Goal: Information Seeking & Learning: Learn about a topic

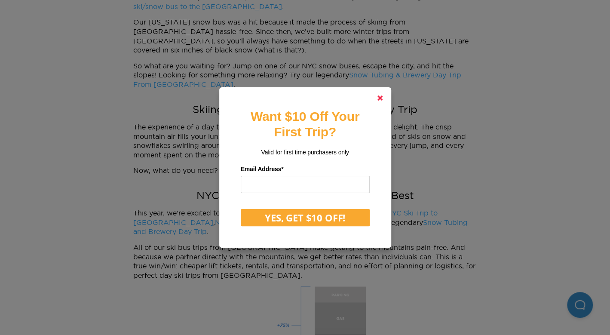
click at [382, 100] on icon at bounding box center [380, 98] width 5 height 5
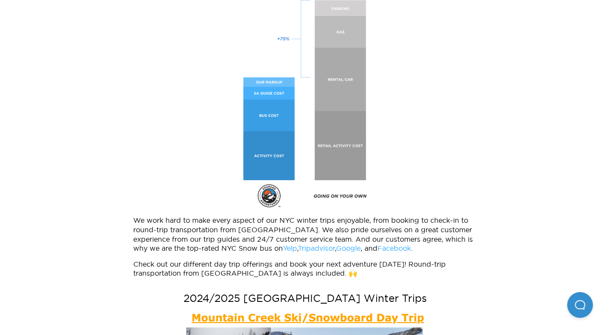
scroll to position [860, 0]
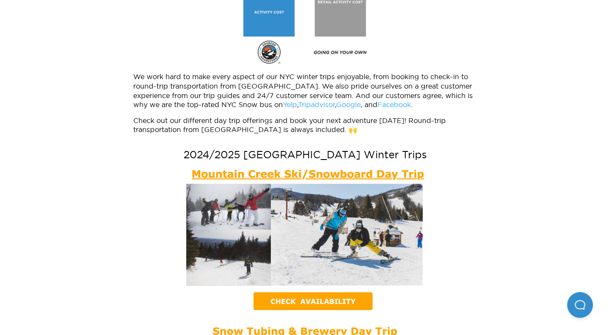
click at [274, 281] on img at bounding box center [305, 239] width 239 height 142
click at [333, 288] on img at bounding box center [305, 239] width 239 height 142
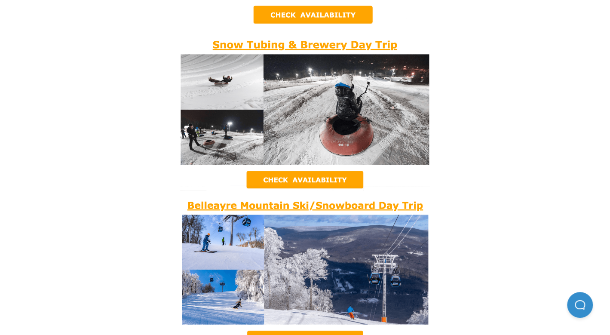
scroll to position [1291, 0]
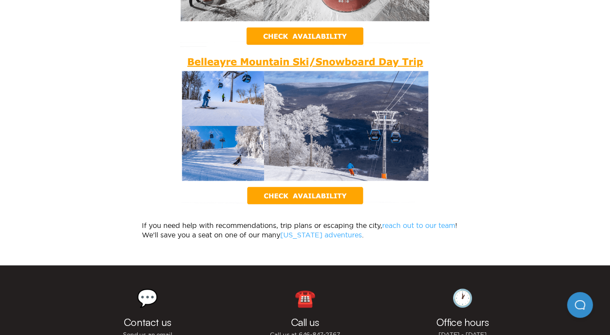
click at [305, 186] on img at bounding box center [306, 130] width 248 height 149
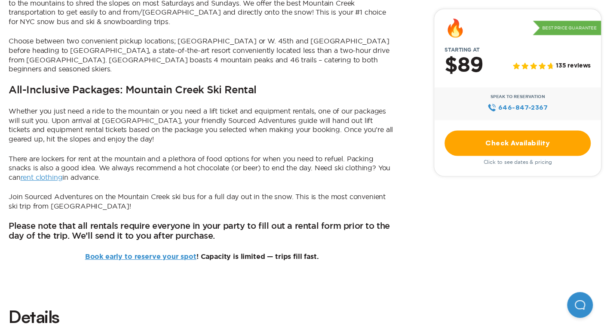
scroll to position [860, 0]
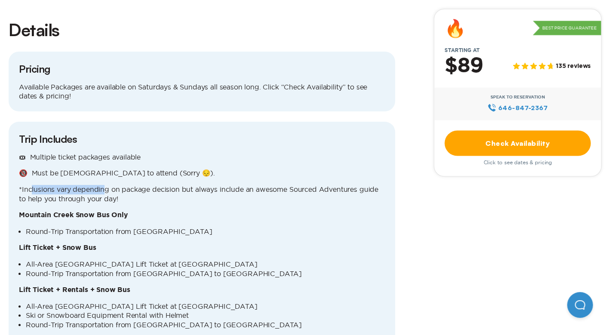
drag, startPoint x: 32, startPoint y: 147, endPoint x: 103, endPoint y: 147, distance: 71.0
click at [103, 185] on p "*Inclusions vary depending on package decision but always include an awesome So…" at bounding box center [202, 194] width 366 height 18
drag, startPoint x: 35, startPoint y: 189, endPoint x: 166, endPoint y: 190, distance: 131.2
click at [166, 227] on li "Round-Trip Transportation from NYC" at bounding box center [205, 231] width 359 height 9
click at [225, 227] on li "Round-Trip Transportation from NYC" at bounding box center [205, 231] width 359 height 9
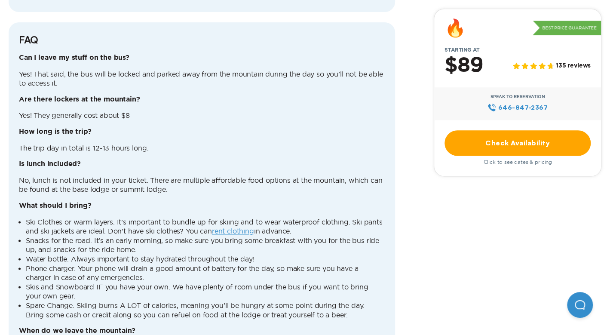
scroll to position [2151, 0]
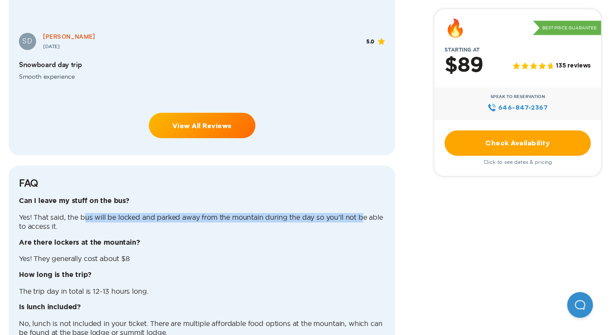
drag, startPoint x: 85, startPoint y: 164, endPoint x: 363, endPoint y: 164, distance: 278.3
click at [363, 213] on p "Yes! That said, the bus will be locked and parked away from the mountain during…" at bounding box center [202, 222] width 366 height 18
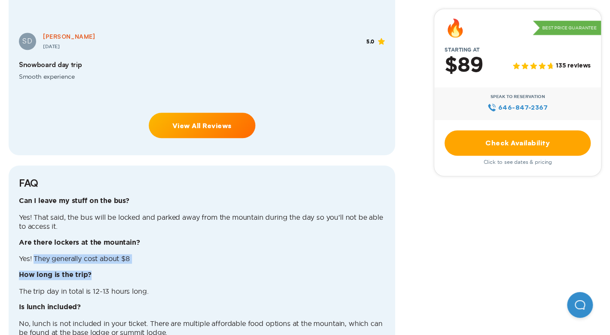
drag, startPoint x: 34, startPoint y: 210, endPoint x: 121, endPoint y: 217, distance: 87.6
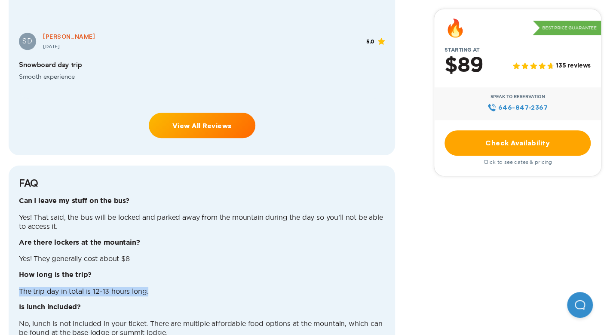
drag, startPoint x: 15, startPoint y: 243, endPoint x: 188, endPoint y: 243, distance: 172.9
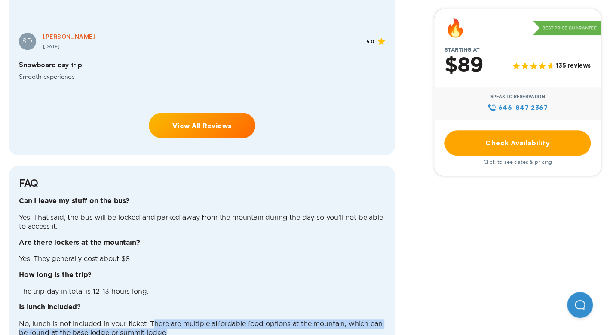
drag, startPoint x: 156, startPoint y: 270, endPoint x: 259, endPoint y: 284, distance: 103.4
click at [254, 319] on p "No, lunch is not included in your ticket. There are multiple affordable food op…" at bounding box center [202, 328] width 366 height 18
click at [271, 319] on p "No, lunch is not included in your ticket. There are multiple affordable food op…" at bounding box center [202, 328] width 366 height 18
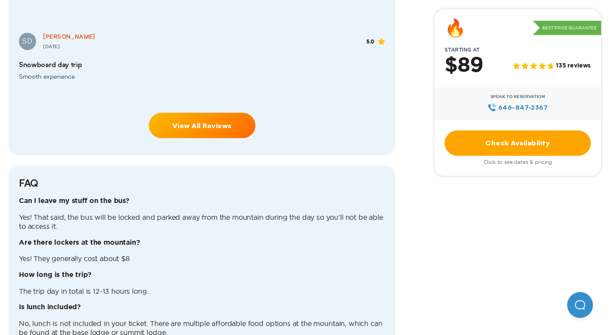
scroll to position [2294, 0]
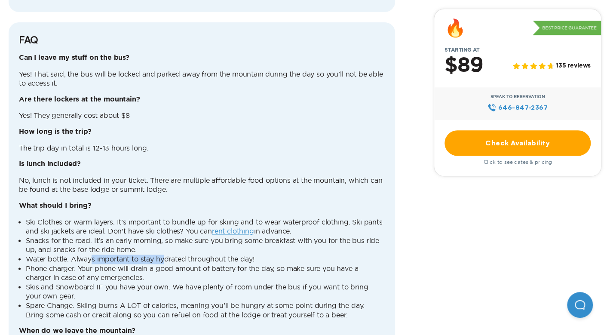
drag, startPoint x: 90, startPoint y: 209, endPoint x: 165, endPoint y: 209, distance: 75.3
click at [165, 255] on li "Water bottle. Always important to stay hydrated throughout the day!" at bounding box center [205, 259] width 359 height 9
drag, startPoint x: 39, startPoint y: 217, endPoint x: 65, endPoint y: 230, distance: 29.4
click at [73, 264] on li "Phone charger. Your phone will drain a good amount of battery for the day, so m…" at bounding box center [205, 273] width 359 height 18
drag, startPoint x: 64, startPoint y: 234, endPoint x: 103, endPoint y: 240, distance: 39.3
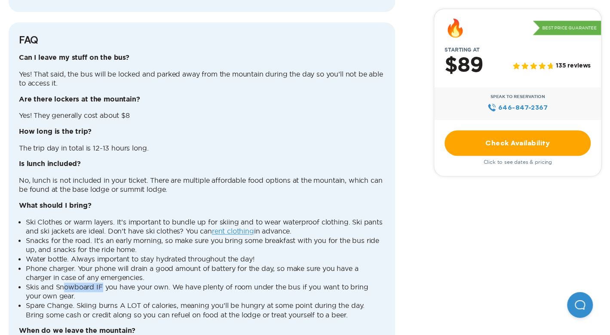
click at [103, 283] on li "Skis and Snowboard IF you have your own. We have plenty of room under the bus i…" at bounding box center [205, 292] width 359 height 18
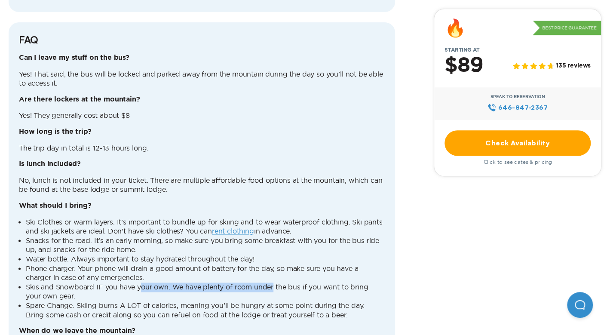
drag, startPoint x: 142, startPoint y: 237, endPoint x: 272, endPoint y: 240, distance: 129.9
click at [272, 283] on li "Skis and Snowboard IF you have your own. We have plenty of room under the bus i…" at bounding box center [205, 292] width 359 height 18
click at [49, 283] on li "Skis and Snowboard IF you have your own. We have plenty of room under the bus i…" at bounding box center [205, 292] width 359 height 18
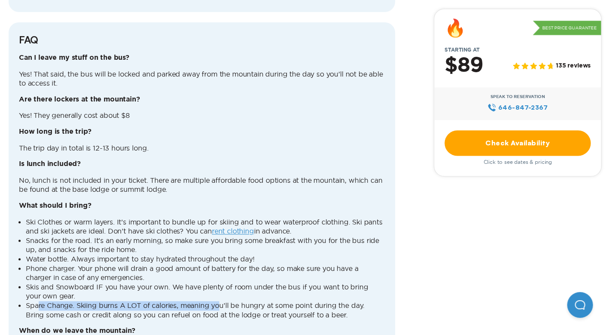
drag, startPoint x: 40, startPoint y: 255, endPoint x: 219, endPoint y: 260, distance: 179.0
click at [219, 301] on li "Spare Change. Skiing burns A LOT of calories, meaning you’ll be hungry at some …" at bounding box center [205, 310] width 359 height 18
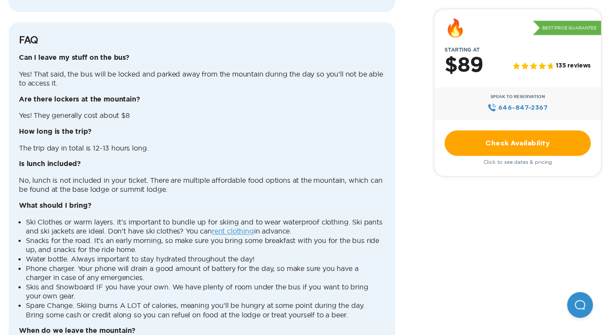
click at [222, 327] on p "When do we leave the mountain?" at bounding box center [202, 331] width 366 height 9
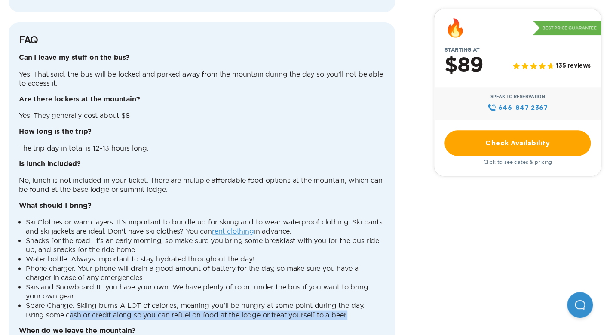
drag, startPoint x: 71, startPoint y: 266, endPoint x: 281, endPoint y: 275, distance: 210.6
click at [363, 301] on li "Spare Change. Skiing burns A LOT of calories, meaning you’ll be hungry at some …" at bounding box center [205, 310] width 359 height 18
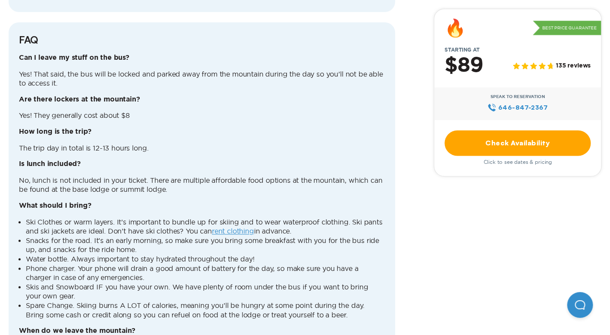
click at [280, 327] on p "When do we leave the mountain?" at bounding box center [202, 331] width 366 height 9
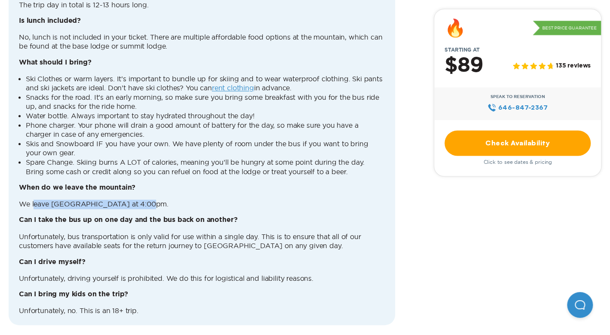
drag, startPoint x: 34, startPoint y: 153, endPoint x: 144, endPoint y: 152, distance: 110.1
click at [144, 200] on p "We leave Mountain Creek at 4:00pm." at bounding box center [202, 204] width 366 height 9
click at [134, 232] on p "Unfortunately, bus transportation is only valid for use within a single day. Th…" at bounding box center [202, 241] width 366 height 18
drag, startPoint x: 104, startPoint y: 170, endPoint x: 134, endPoint y: 169, distance: 30.1
click at [134, 216] on p "Can I take the bus up on one day and the bus back on another?" at bounding box center [202, 220] width 366 height 9
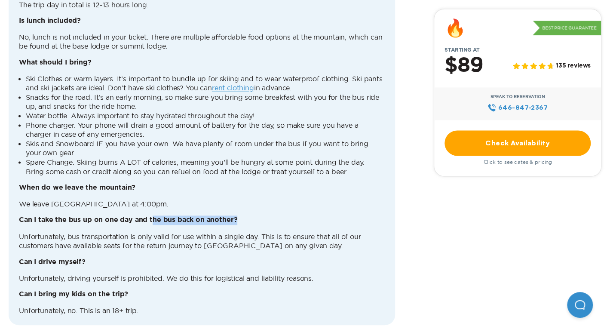
drag, startPoint x: 157, startPoint y: 168, endPoint x: 245, endPoint y: 168, distance: 87.8
click at [245, 216] on p "Can I take the bus up on one day and the bus back on another?" at bounding box center [202, 220] width 366 height 9
click at [228, 232] on p "Unfortunately, bus transportation is only valid for use within a single day. Th…" at bounding box center [202, 241] width 366 height 18
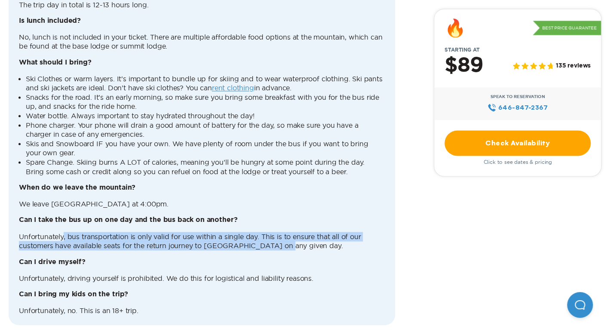
drag, startPoint x: 88, startPoint y: 185, endPoint x: 339, endPoint y: 198, distance: 251.1
click at [339, 232] on p "Unfortunately, bus transportation is only valid for use within a single day. Th…" at bounding box center [202, 241] width 366 height 18
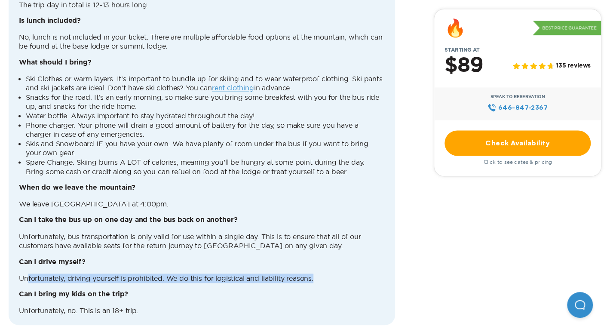
drag, startPoint x: 27, startPoint y: 226, endPoint x: 321, endPoint y: 225, distance: 294.3
click at [321, 274] on p "Unfortunately, driving yourself is prohibited. We do this for logistical and li…" at bounding box center [202, 278] width 366 height 9
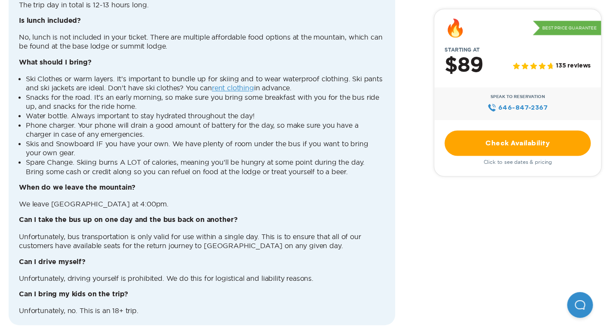
click at [245, 237] on div "Can I leave my stuff on the bus? Yes! That said, the bus will be locked and par…" at bounding box center [202, 112] width 366 height 405
drag, startPoint x: 39, startPoint y: 260, endPoint x: 154, endPoint y: 266, distance: 115.0
click at [110, 306] on p "Unfortunately, no. This is an 18+ trip." at bounding box center [202, 310] width 366 height 9
click at [203, 272] on div "FAQ Can I leave my stuff on the bus? Yes! That said, the bus will be locked and…" at bounding box center [202, 102] width 387 height 446
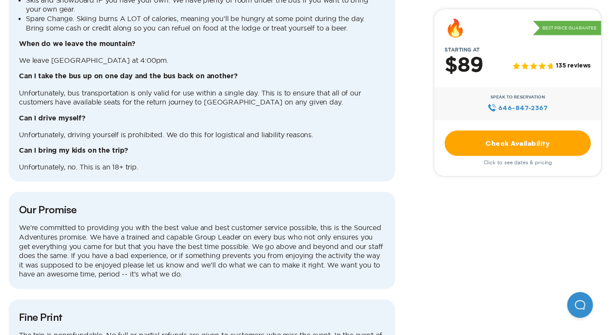
scroll to position [2868, 0]
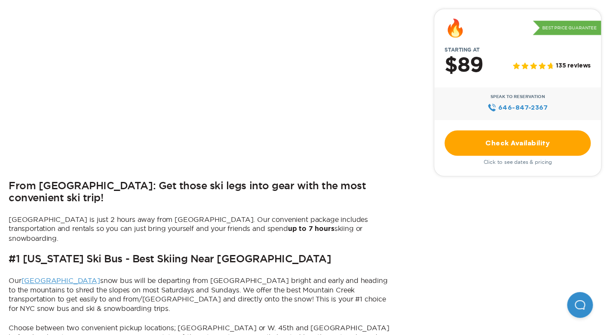
scroll to position [143, 0]
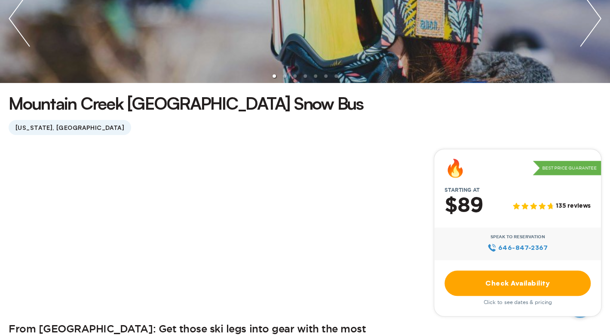
click at [520, 276] on link "Check Availability" at bounding box center [518, 283] width 146 height 25
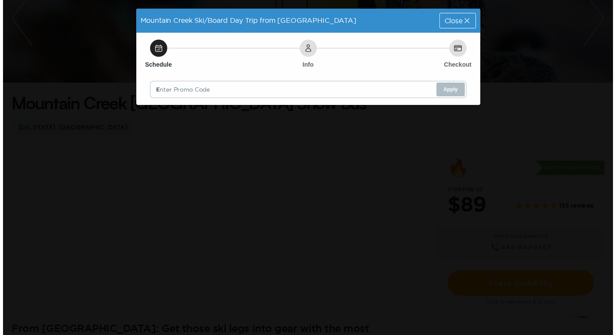
scroll to position [0, 0]
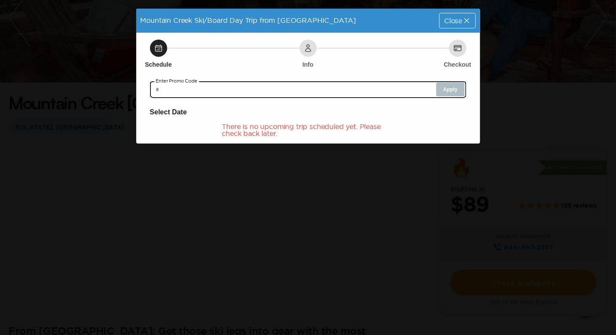
click at [324, 86] on input "text" at bounding box center [308, 89] width 317 height 17
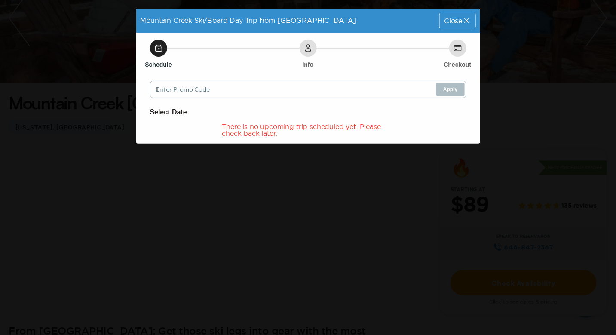
click at [311, 46] on icon at bounding box center [308, 48] width 9 height 9
drag, startPoint x: 157, startPoint y: 47, endPoint x: 305, endPoint y: 81, distance: 152.4
click at [159, 47] on icon at bounding box center [158, 48] width 6 height 6
click at [459, 22] on span "Close" at bounding box center [453, 20] width 18 height 7
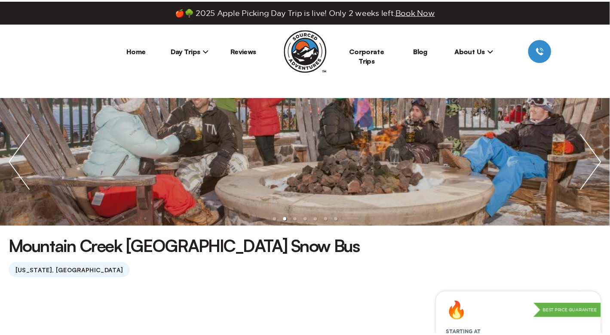
scroll to position [143, 0]
